Goal: Find specific page/section: Find specific page/section

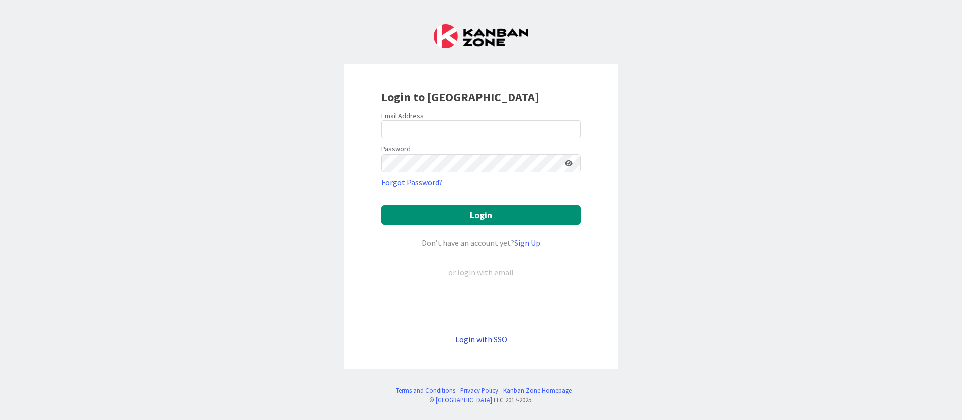
click at [489, 340] on link "Login with SSO" at bounding box center [482, 340] width 52 height 10
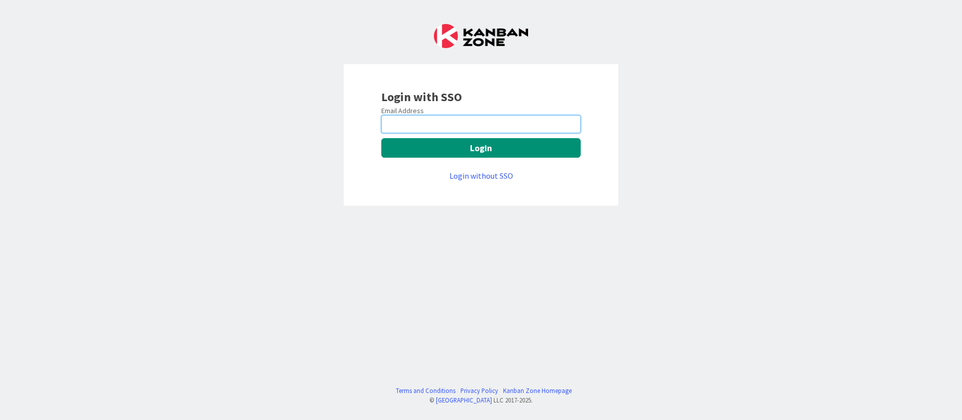
click at [498, 127] on input "email" at bounding box center [480, 124] width 199 height 18
type input "[PERSON_NAME][EMAIL_ADDRESS][DOMAIN_NAME]"
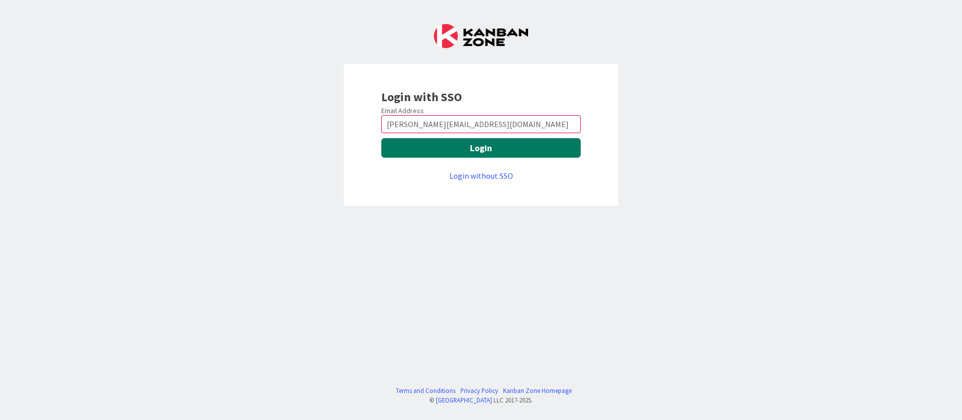
click at [498, 153] on button "Login" at bounding box center [480, 148] width 199 height 20
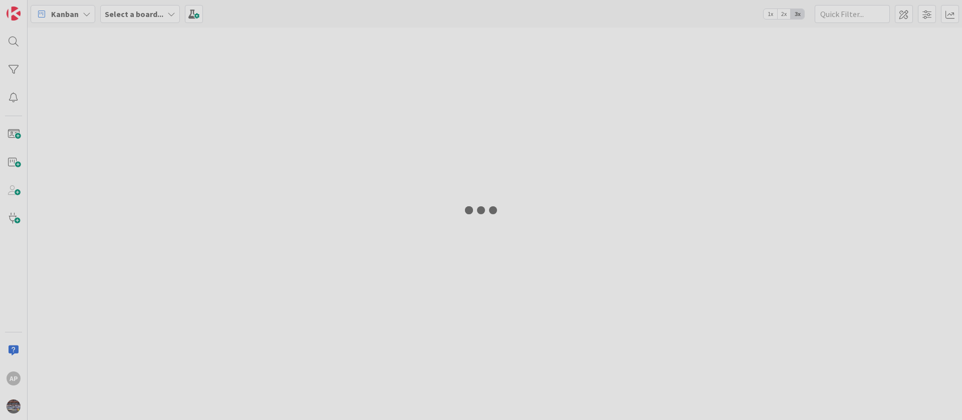
type input "1893"
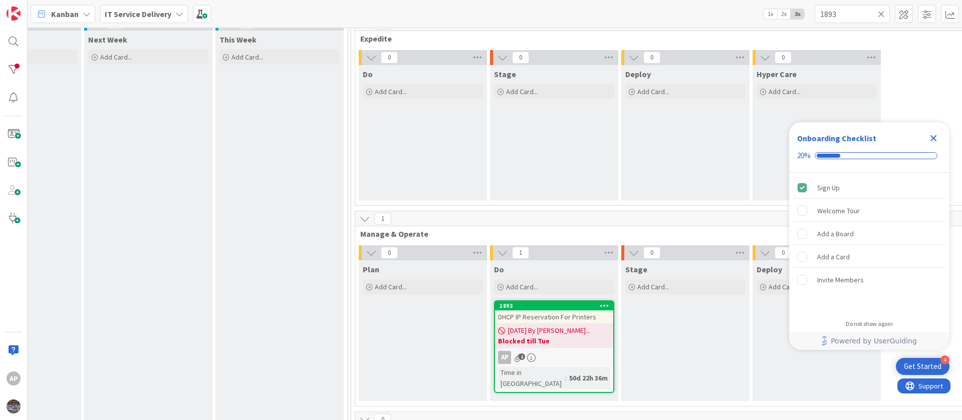
scroll to position [150, 345]
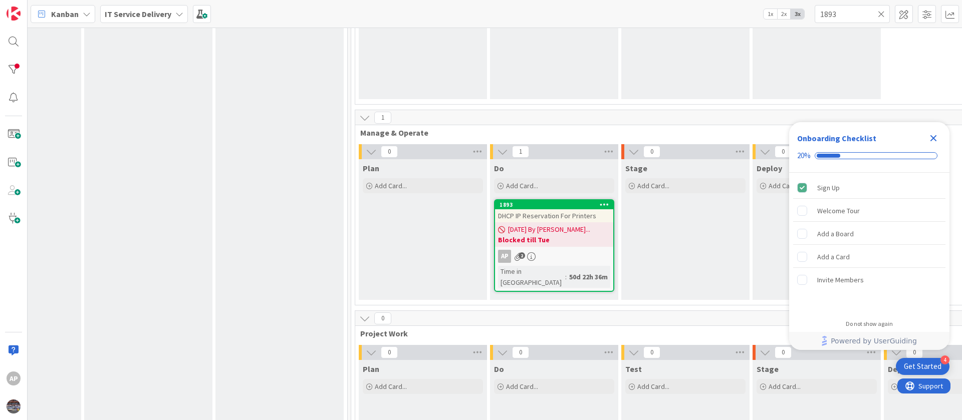
click at [566, 227] on span "[DATE] By [PERSON_NAME]..." at bounding box center [549, 230] width 82 height 11
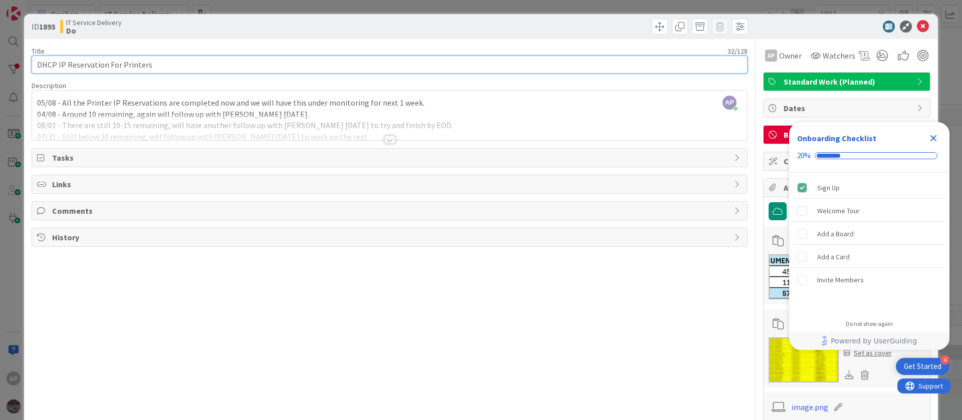
drag, startPoint x: 175, startPoint y: 69, endPoint x: 24, endPoint y: 71, distance: 151.4
click at [24, 71] on div "ID 1893 IT Service Delivery Do Title 32 / 128 DHCP IP Reservation For Printers …" at bounding box center [481, 275] width 914 height 523
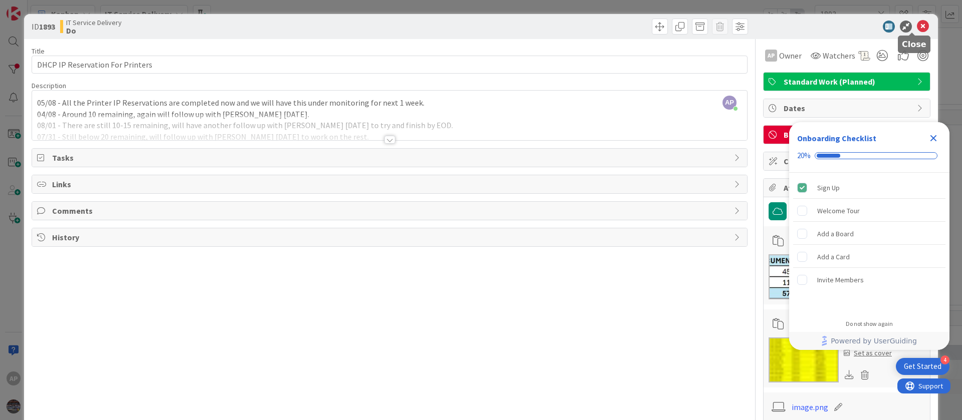
click at [917, 29] on icon at bounding box center [923, 27] width 12 height 12
